Goal: Navigation & Orientation: Find specific page/section

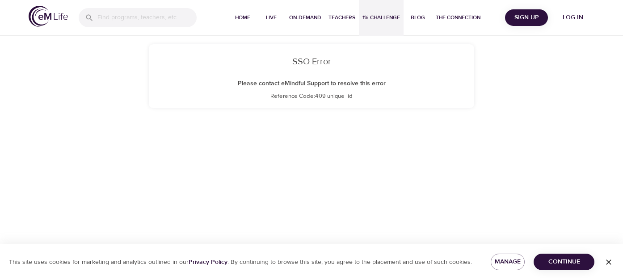
click at [379, 17] on span "1% Challenge" at bounding box center [382, 17] width 38 height 9
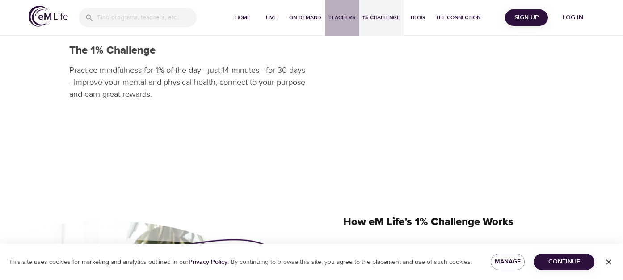
click at [343, 18] on span "Teachers" at bounding box center [342, 17] width 27 height 9
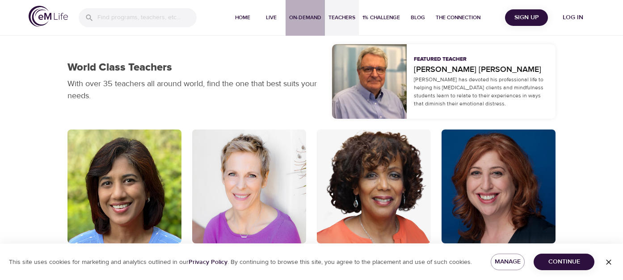
click at [301, 19] on span "On-Demand" at bounding box center [305, 17] width 32 height 9
select select "recent"
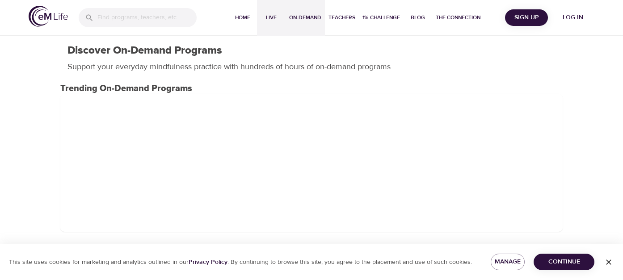
click at [272, 26] on button "Live" at bounding box center [271, 18] width 29 height 36
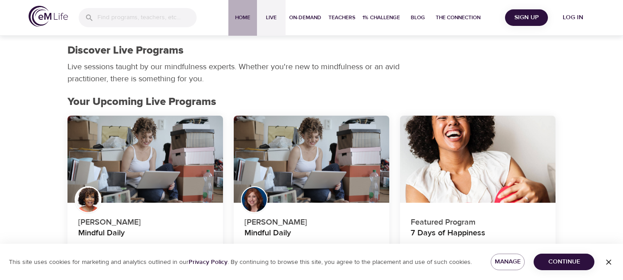
click at [243, 17] on span "Home" at bounding box center [242, 17] width 21 height 9
select select "recent"
